Goal: Task Accomplishment & Management: Use online tool/utility

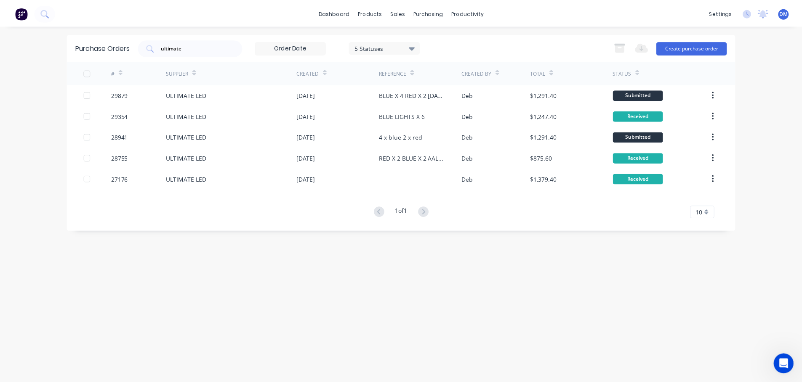
scroll to position [1, 0]
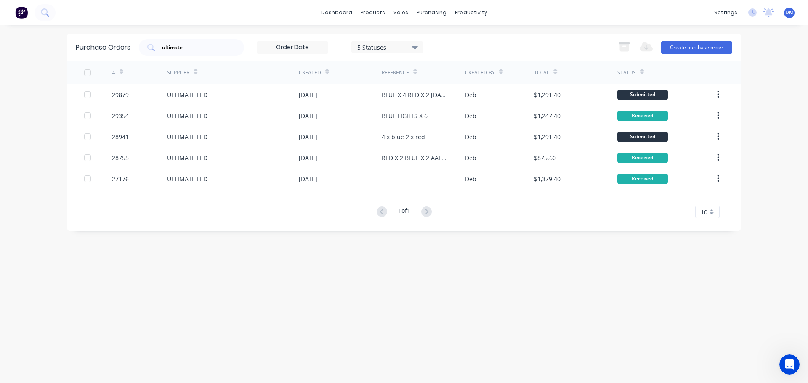
click at [19, 11] on img at bounding box center [21, 12] width 13 height 13
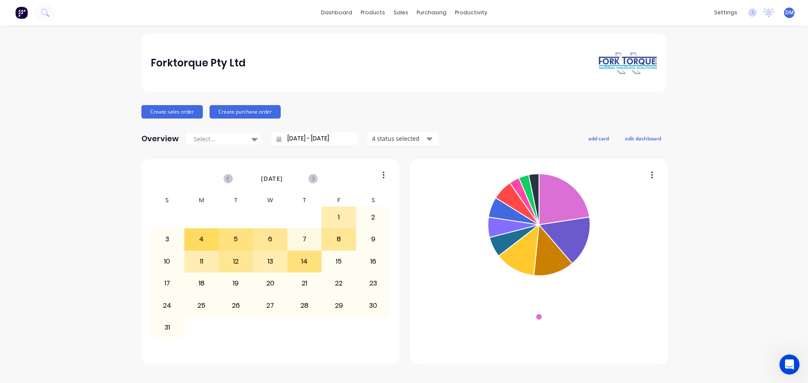
click at [496, 119] on div "Forktorque Pty Ltd Create sales order Create purchase order Overview Select... …" at bounding box center [403, 199] width 525 height 331
click at [437, 41] on div "Purchase Orders" at bounding box center [459, 41] width 45 height 8
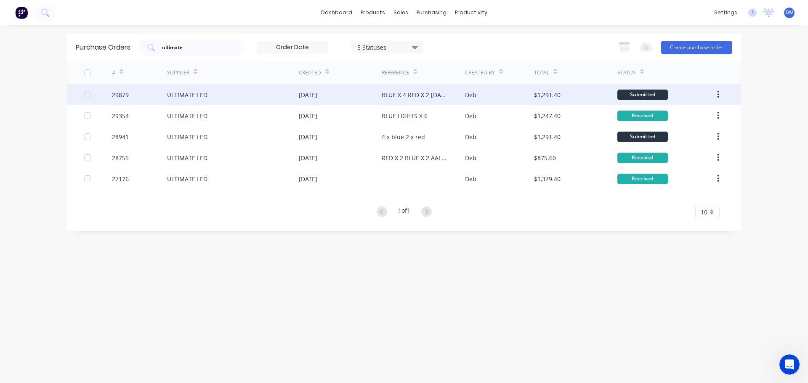
click at [200, 100] on div "ULTIMATE LED" at bounding box center [233, 94] width 132 height 21
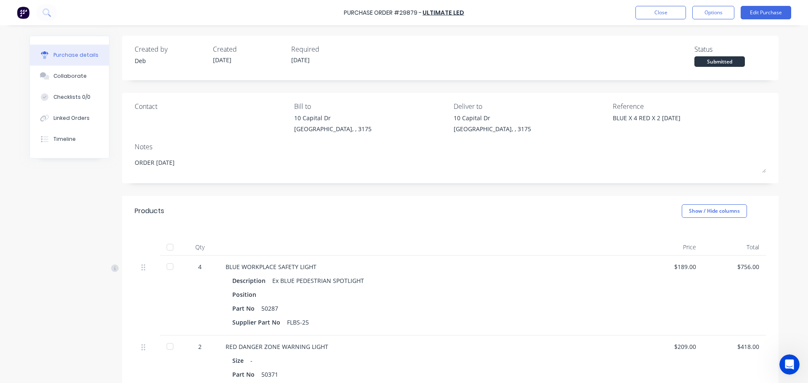
drag, startPoint x: 165, startPoint y: 267, endPoint x: 162, endPoint y: 348, distance: 80.8
click at [165, 268] on div at bounding box center [170, 266] width 17 height 17
click at [165, 346] on div at bounding box center [170, 346] width 17 height 17
type textarea "x"
click at [73, 113] on button "Linked Orders" at bounding box center [69, 118] width 79 height 21
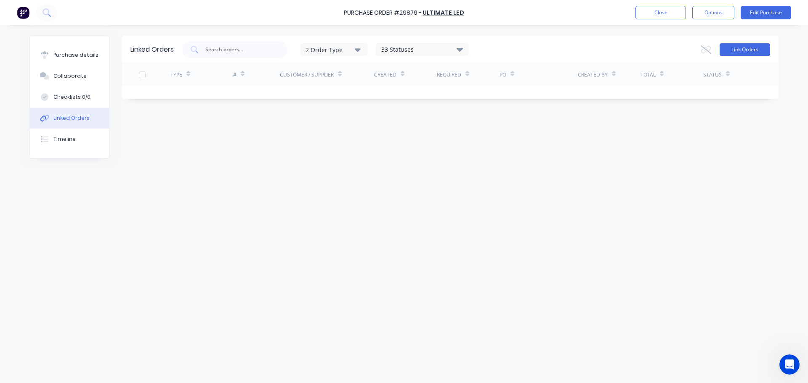
click at [755, 50] on button "Link Orders" at bounding box center [745, 49] width 51 height 13
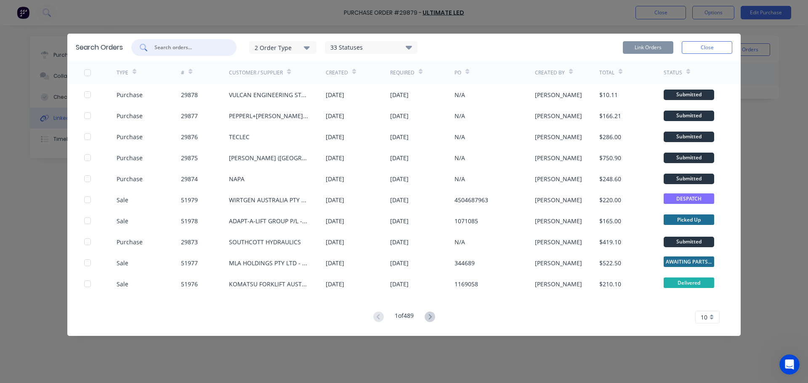
click at [182, 46] on input "text" at bounding box center [189, 47] width 70 height 8
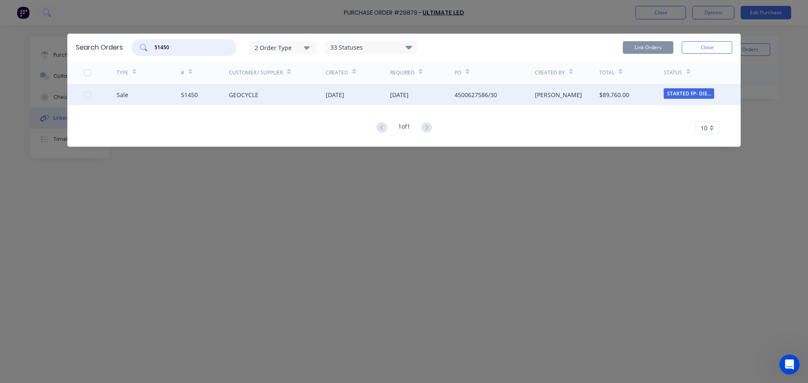
click at [88, 94] on div at bounding box center [87, 94] width 17 height 17
type input "51450"
click at [639, 46] on button "Link Orders" at bounding box center [648, 47] width 51 height 13
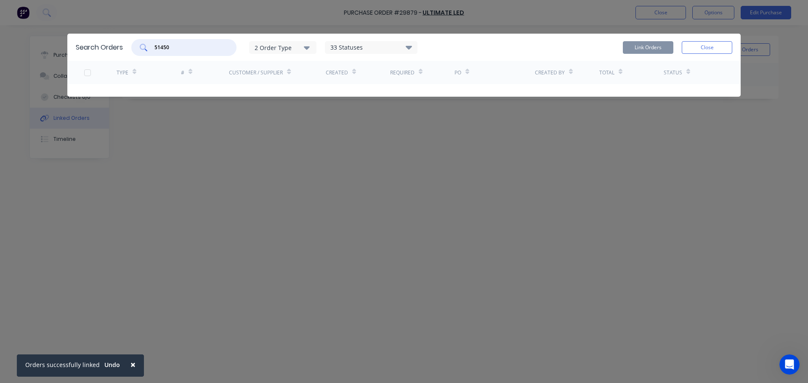
drag, startPoint x: 178, startPoint y: 48, endPoint x: 106, endPoint y: 50, distance: 72.8
click at [116, 39] on div "Search Orders 51450 2 Order Type 33 Statuses Sales Order Status All Archived Dr…" at bounding box center [404, 47] width 674 height 27
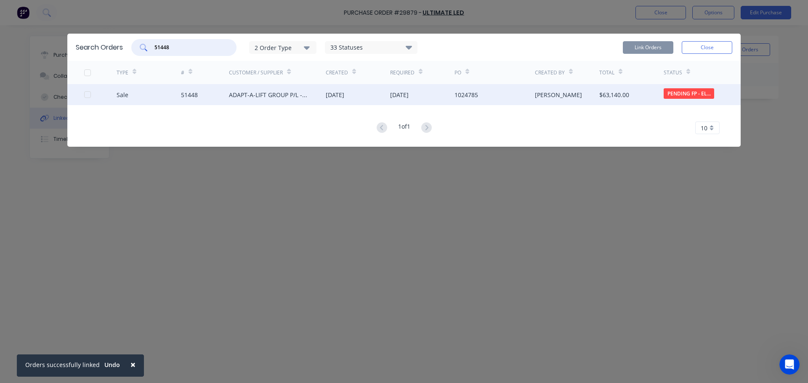
type input "51448"
click at [259, 96] on div "ADAPT-A-LIFT GROUP P/L - ACACIA RIDGE" at bounding box center [269, 95] width 80 height 9
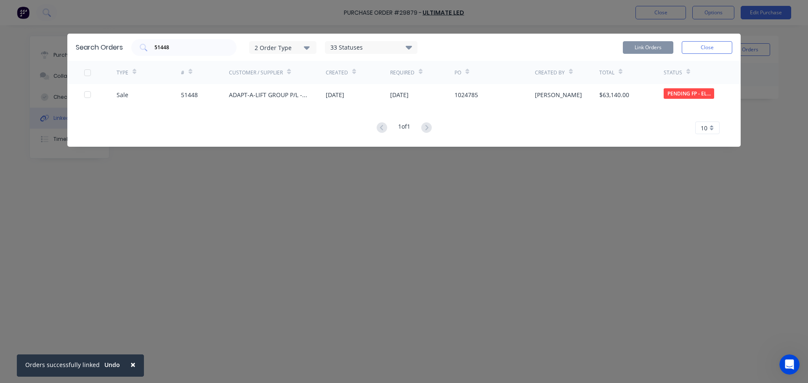
click at [718, 46] on button "Close" at bounding box center [707, 47] width 51 height 13
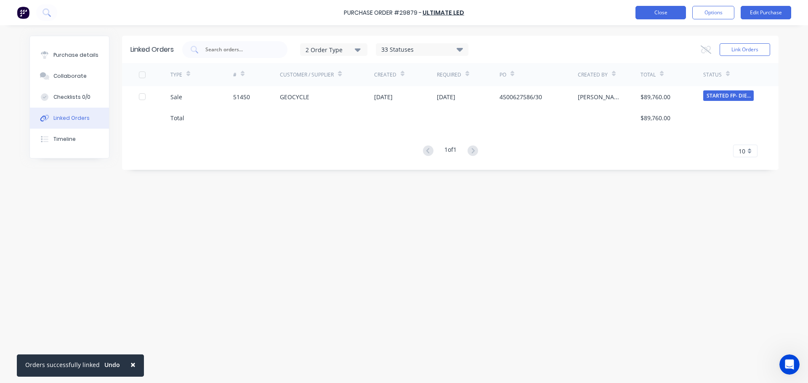
click at [664, 12] on button "Close" at bounding box center [661, 12] width 51 height 13
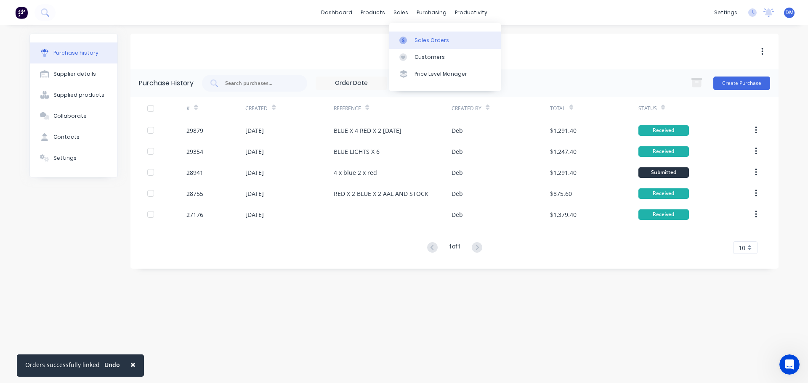
click at [424, 40] on div "Sales Orders" at bounding box center [432, 41] width 35 height 8
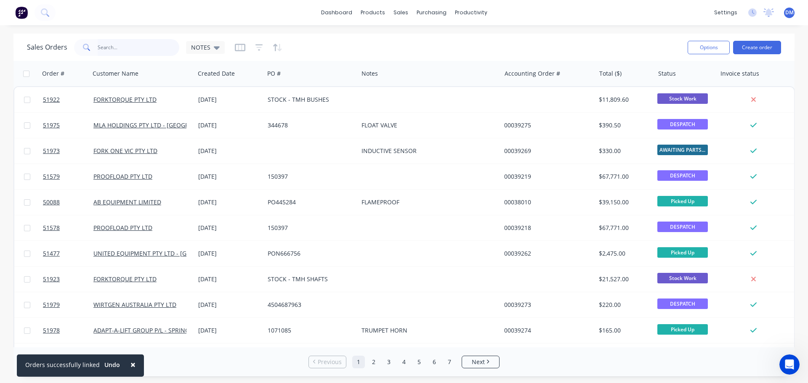
click at [123, 49] on input "text" at bounding box center [139, 47] width 82 height 17
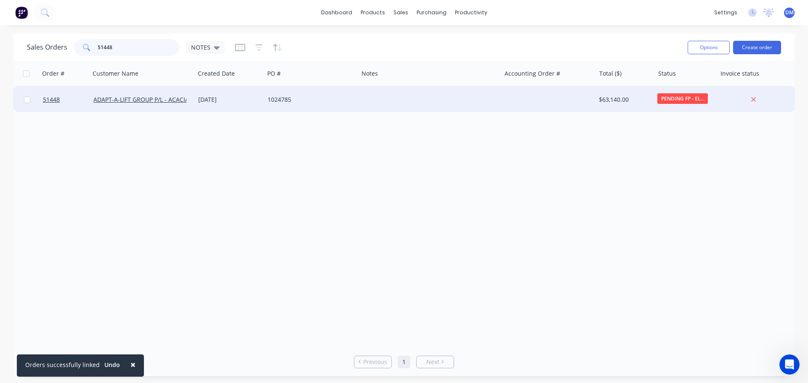
type input "51448"
click at [263, 104] on div "[DATE]" at bounding box center [229, 99] width 69 height 25
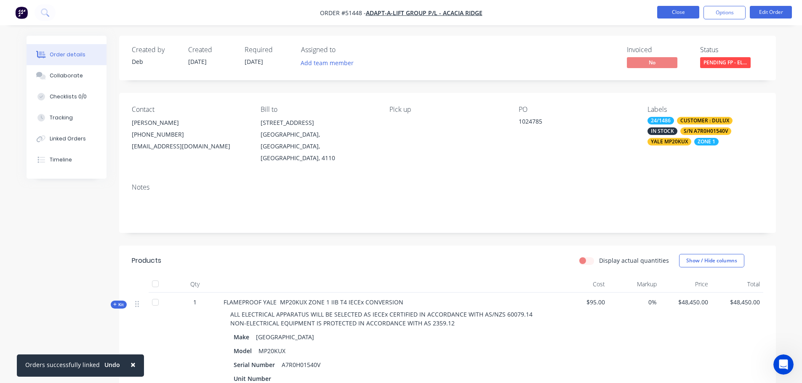
click at [671, 17] on button "Close" at bounding box center [678, 12] width 42 height 13
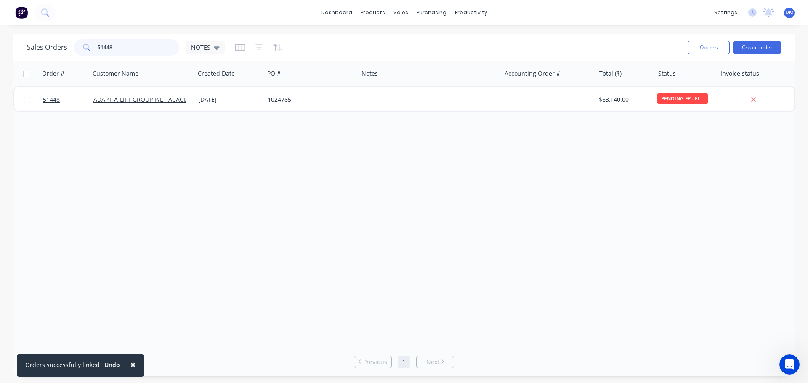
drag, startPoint x: 124, startPoint y: 46, endPoint x: -83, endPoint y: 83, distance: 209.5
click at [0, 83] on html "× Orders successfully linked Undo dashboard products sales purchasing productiv…" at bounding box center [404, 191] width 808 height 383
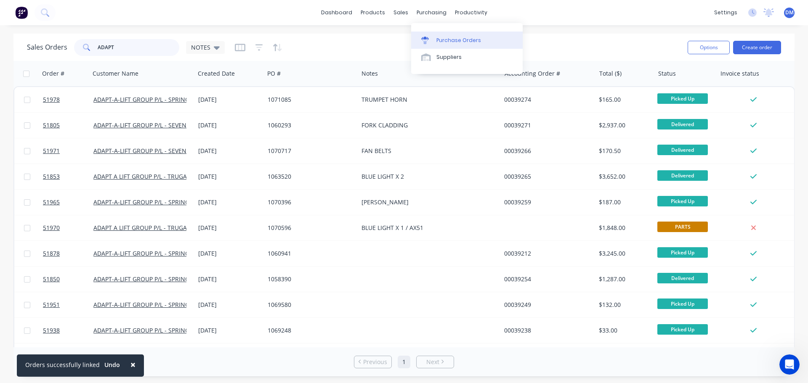
type input "ADAPT"
click at [455, 40] on div "Purchase Orders" at bounding box center [459, 41] width 45 height 8
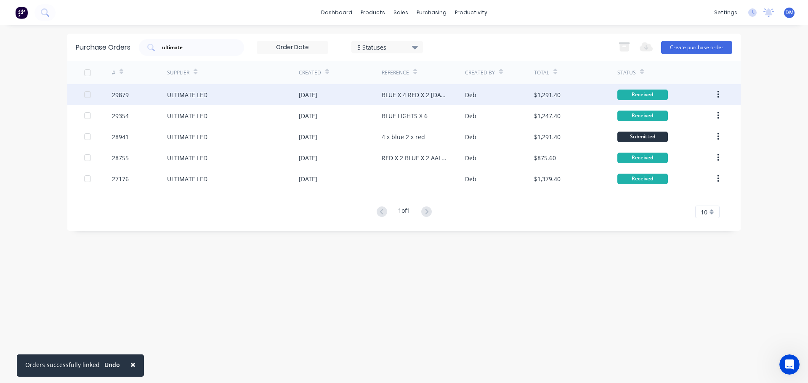
click at [215, 96] on div "ULTIMATE LED" at bounding box center [233, 94] width 132 height 21
type textarea "x"
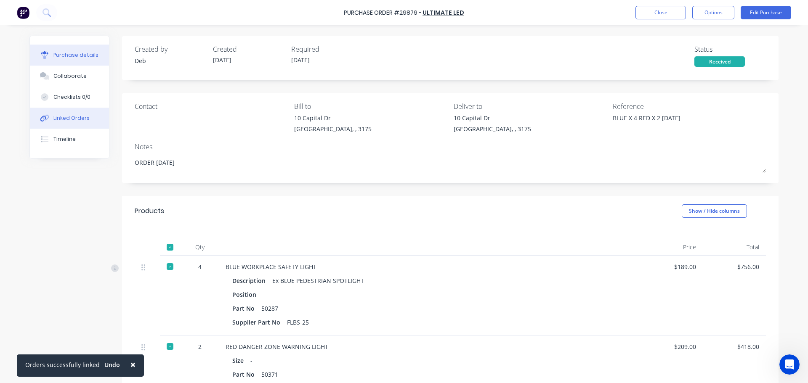
click at [81, 114] on div "Linked Orders" at bounding box center [71, 118] width 36 height 8
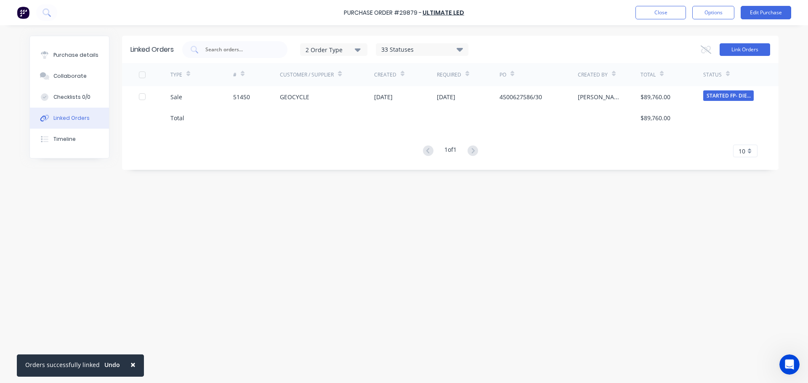
click at [731, 53] on button "Link Orders" at bounding box center [745, 49] width 51 height 13
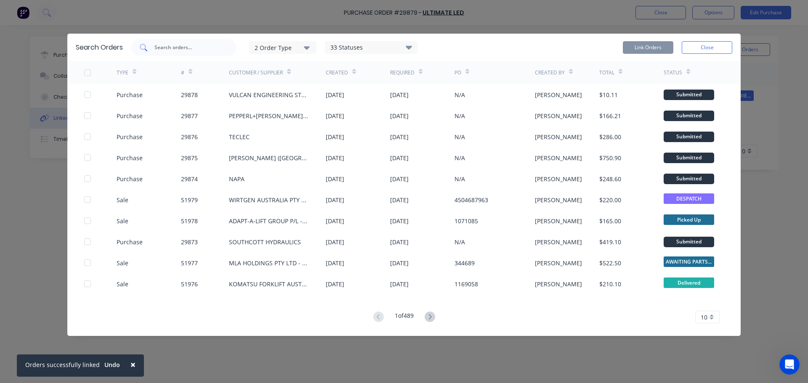
click at [178, 49] on input "text" at bounding box center [189, 47] width 70 height 8
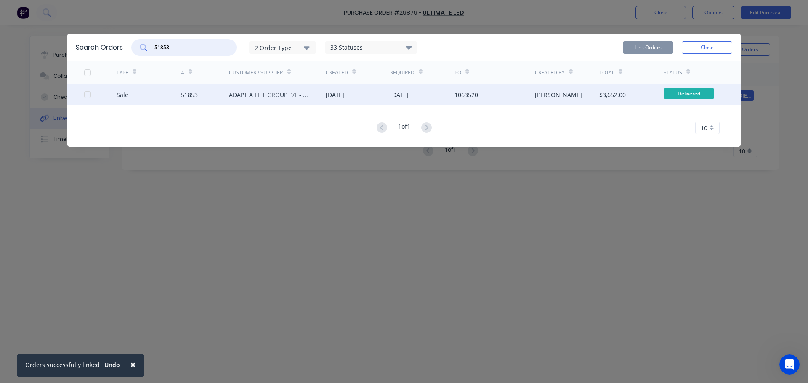
click at [85, 96] on div at bounding box center [87, 94] width 17 height 17
type input "51853"
drag, startPoint x: 652, startPoint y: 44, endPoint x: 647, endPoint y: 43, distance: 4.6
click at [652, 44] on button "Link Orders" at bounding box center [648, 47] width 51 height 13
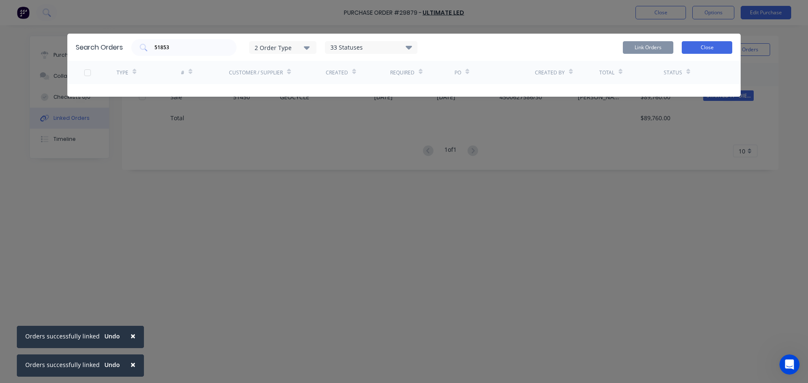
click at [709, 48] on button "Close" at bounding box center [707, 47] width 51 height 13
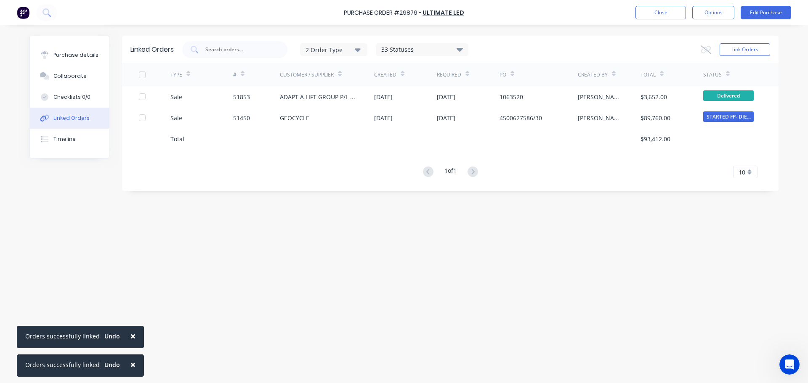
click at [130, 336] on span "×" at bounding box center [132, 336] width 5 height 12
click at [130, 364] on span "×" at bounding box center [132, 365] width 5 height 12
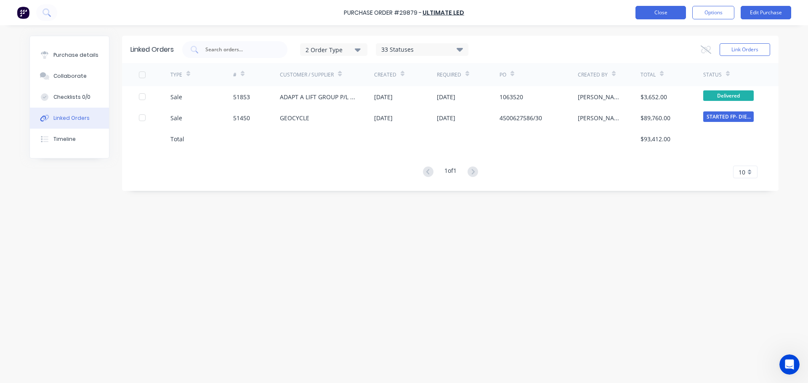
click at [668, 9] on button "Close" at bounding box center [661, 12] width 51 height 13
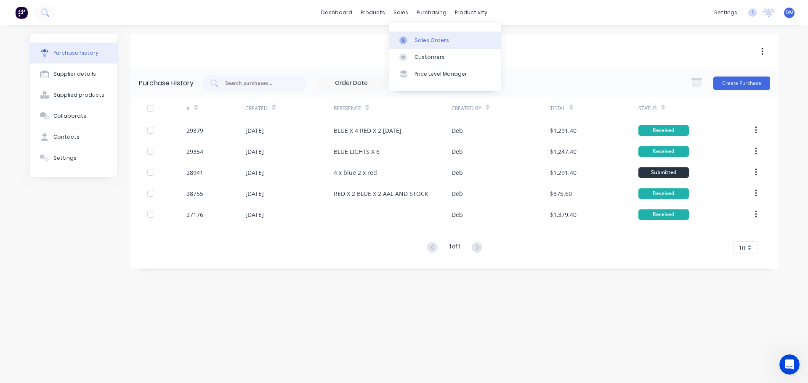
click at [415, 42] on div "Sales Orders" at bounding box center [432, 41] width 35 height 8
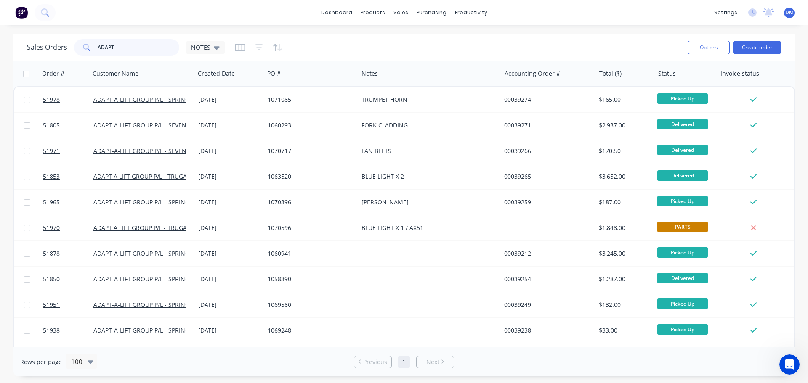
drag, startPoint x: 122, startPoint y: 43, endPoint x: -119, endPoint y: 72, distance: 242.5
click at [0, 72] on html "dashboard products sales purchasing productivity dashboard products Product Cat…" at bounding box center [404, 191] width 808 height 383
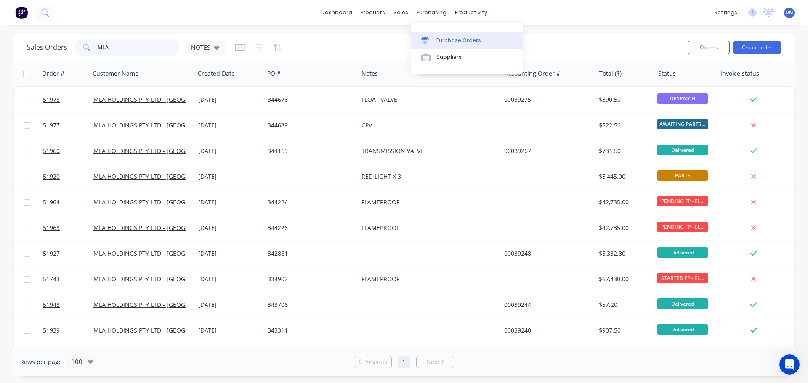
type input "MLA"
click at [445, 42] on div "Purchase Orders" at bounding box center [459, 41] width 45 height 8
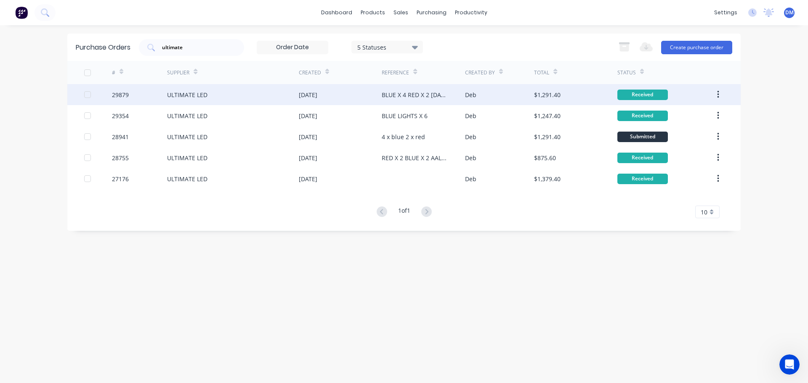
click at [567, 99] on div "$1,291.40" at bounding box center [575, 94] width 83 height 21
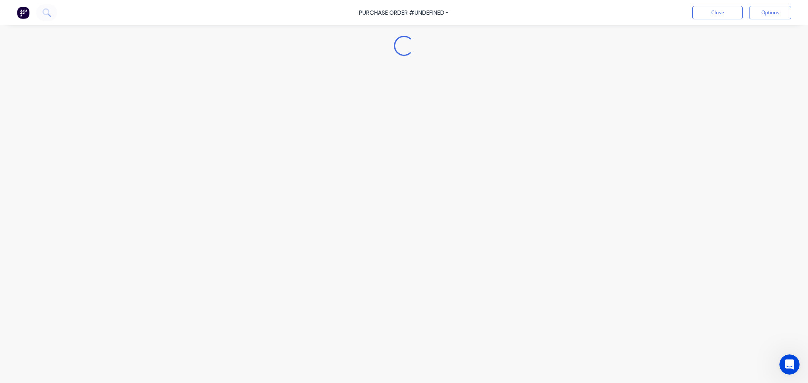
type textarea "x"
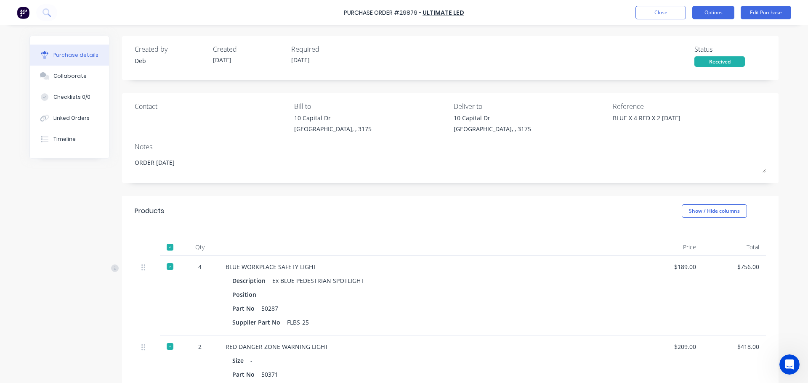
click at [724, 12] on button "Options" at bounding box center [713, 12] width 42 height 13
click at [59, 113] on button "Linked Orders" at bounding box center [69, 118] width 79 height 21
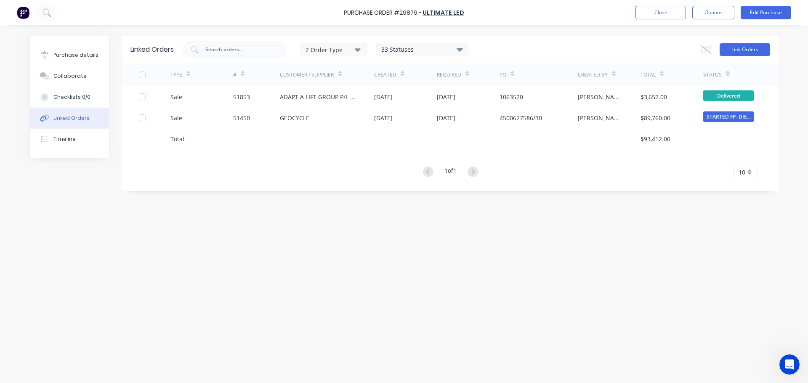
click at [759, 45] on button "Link Orders" at bounding box center [745, 49] width 51 height 13
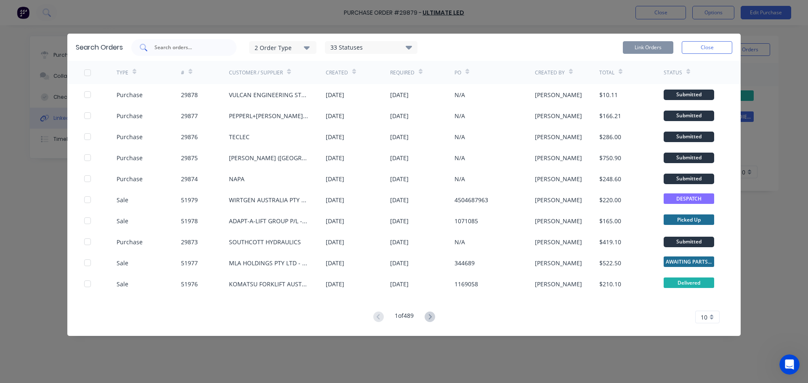
drag, startPoint x: 199, startPoint y: 40, endPoint x: 194, endPoint y: 43, distance: 5.4
click at [199, 41] on div at bounding box center [183, 47] width 105 height 17
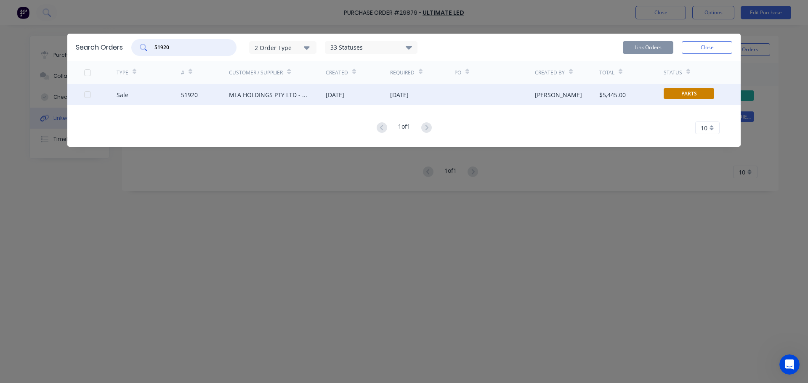
click at [88, 96] on div at bounding box center [87, 94] width 17 height 17
type input "51920"
click at [652, 48] on button "Link Orders" at bounding box center [648, 47] width 51 height 13
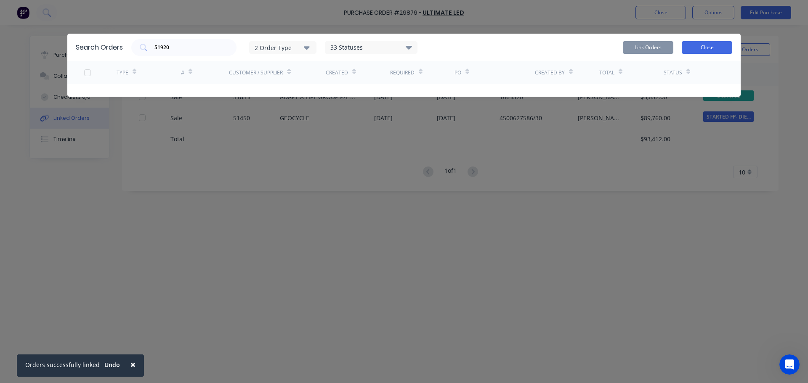
drag, startPoint x: 713, startPoint y: 47, endPoint x: 708, endPoint y: 45, distance: 5.3
click at [713, 47] on button "Close" at bounding box center [707, 47] width 51 height 13
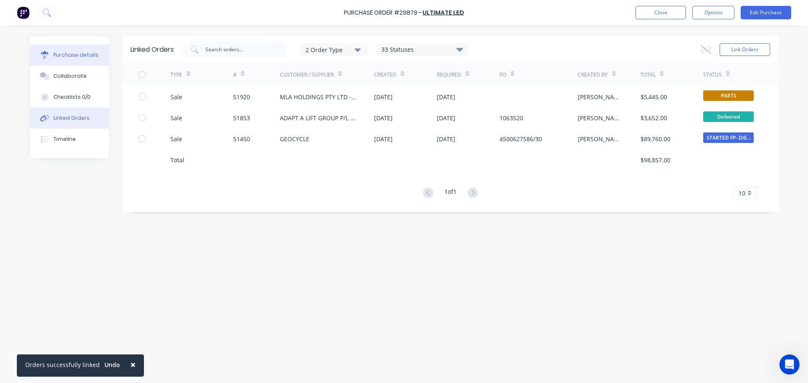
click at [63, 56] on div "Purchase details" at bounding box center [75, 55] width 45 height 8
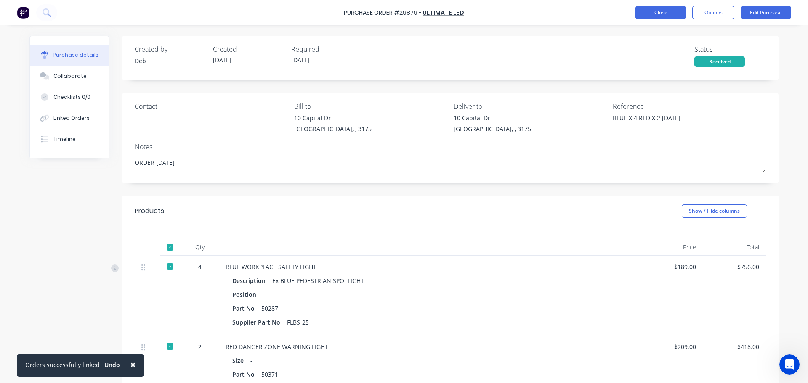
click at [666, 12] on button "Close" at bounding box center [661, 12] width 51 height 13
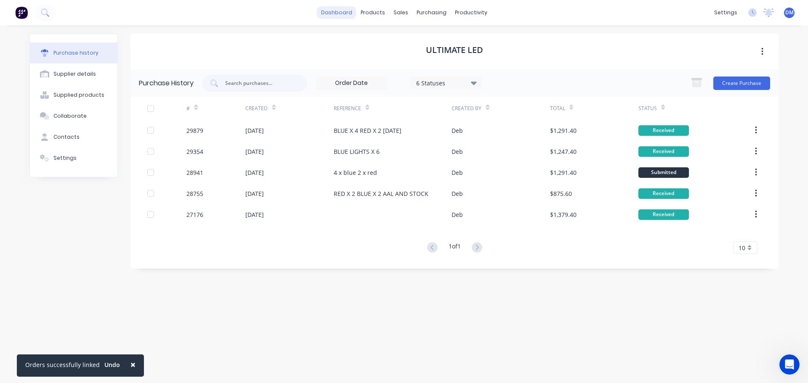
click at [343, 12] on link "dashboard" at bounding box center [337, 12] width 40 height 13
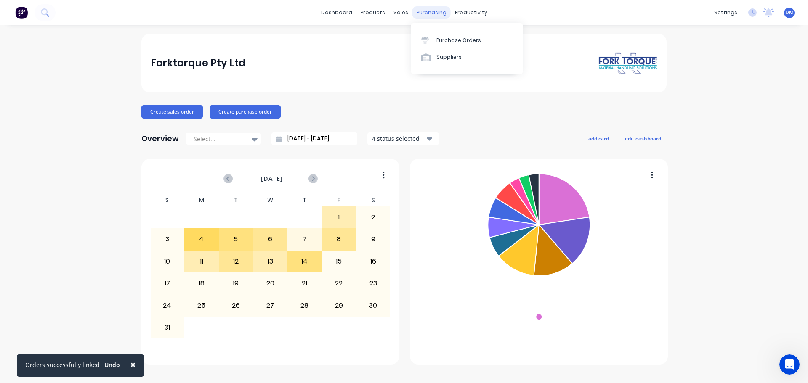
click at [423, 13] on div "purchasing" at bounding box center [432, 12] width 38 height 13
click at [445, 39] on div "Purchase Orders" at bounding box center [459, 41] width 45 height 8
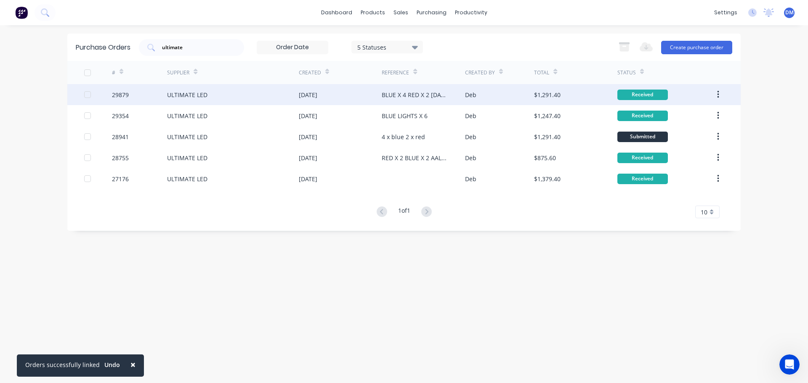
click at [218, 97] on div "ULTIMATE LED" at bounding box center [233, 94] width 132 height 21
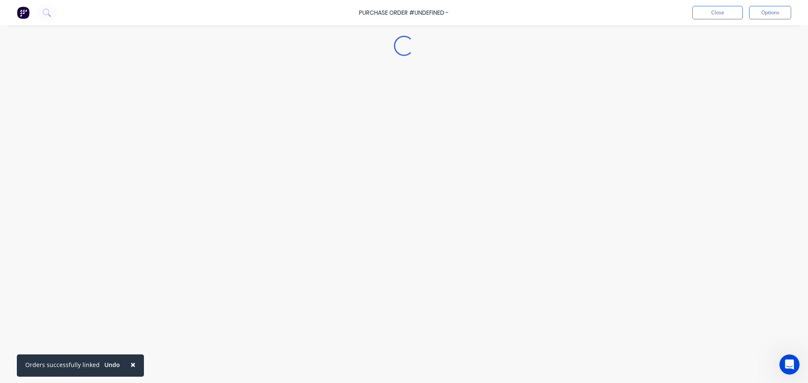
type textarea "x"
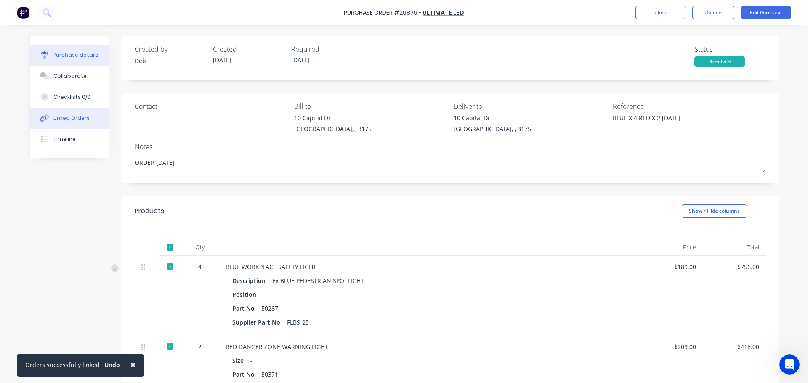
click at [78, 117] on div "Linked Orders" at bounding box center [71, 118] width 36 height 8
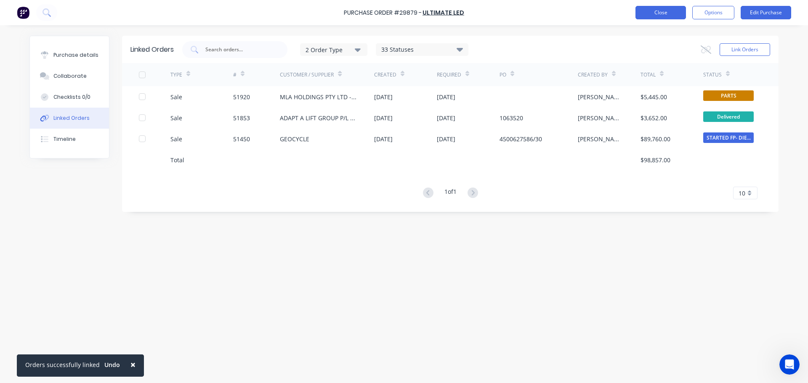
click at [662, 13] on button "Close" at bounding box center [661, 12] width 51 height 13
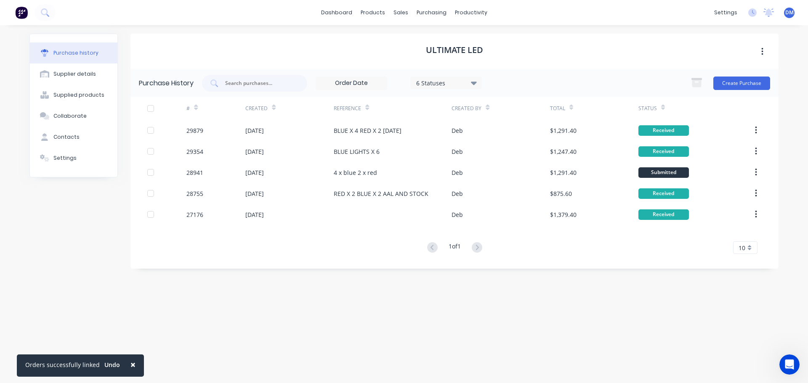
click at [130, 362] on span "×" at bounding box center [132, 365] width 5 height 12
